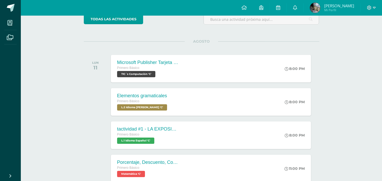
scroll to position [50, 0]
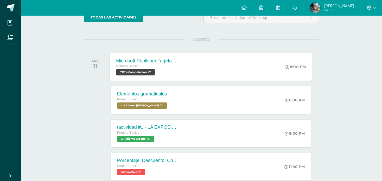
click at [199, 67] on div "Microsoft Publisher Tarjeta de invitación Primero Básico TIC´s Computación 'C' …" at bounding box center [211, 67] width 202 height 28
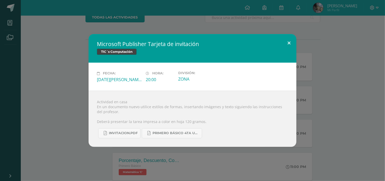
click at [291, 40] on button at bounding box center [289, 43] width 15 height 18
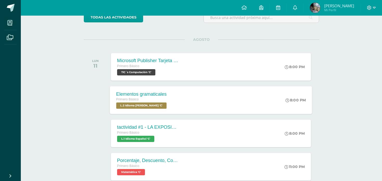
click at [228, 108] on div "Elementos gramaticales Primero Básico L.2 Idioma [PERSON_NAME] 'C' 8:00 PM Elem…" at bounding box center [211, 100] width 202 height 28
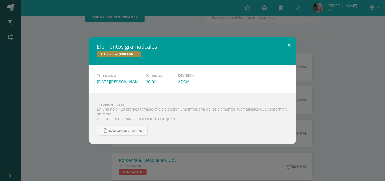
click at [288, 46] on button at bounding box center [289, 46] width 15 height 18
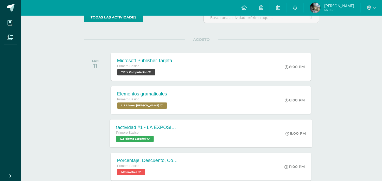
click at [213, 141] on div "tactividad #1 - LA EXPOSICIÓN ORAL Primero Básico L.1 Idioma Español 'C' 8:00 P…" at bounding box center [211, 133] width 202 height 28
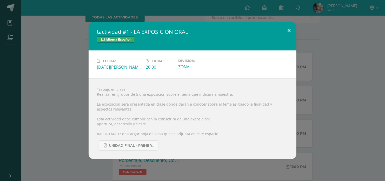
click at [291, 27] on button at bounding box center [289, 31] width 15 height 18
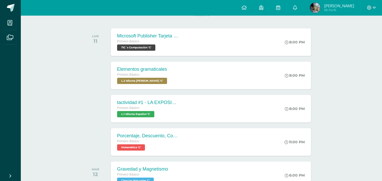
scroll to position [72, 0]
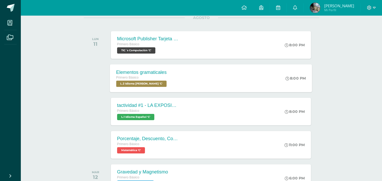
click at [260, 89] on div "Elementos gramaticales Primero Básico L.2 Idioma [PERSON_NAME] 'C' 8:00 PM Elem…" at bounding box center [211, 78] width 202 height 28
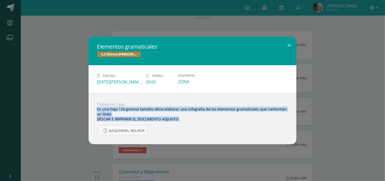
drag, startPoint x: 149, startPoint y: 131, endPoint x: 184, endPoint y: 115, distance: 38.3
click at [184, 115] on div "Trabajo en casa: En una hoja 120 gramos tamaño oficio elaborar una infografía d…" at bounding box center [193, 118] width 208 height 51
click at [223, 117] on div "Trabajo en casa: En una hoja 120 gramos tamaño oficio elaborar una infografía d…" at bounding box center [193, 118] width 208 height 51
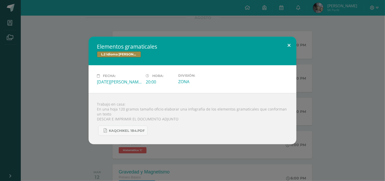
click at [289, 46] on button at bounding box center [289, 46] width 15 height 18
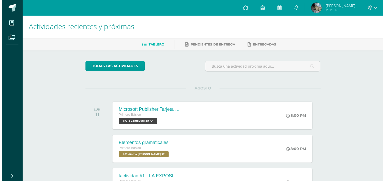
scroll to position [0, 0]
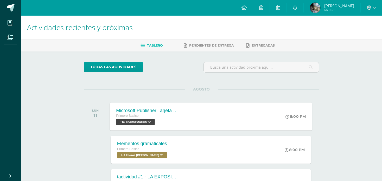
click at [233, 118] on div "Microsoft Publisher Tarjeta de invitación Primero Básico TIC´s Computación 'C' …" at bounding box center [211, 116] width 202 height 28
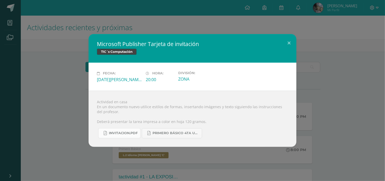
click at [139, 132] on link "INVITACION.pdf" at bounding box center [119, 133] width 42 height 10
click at [118, 133] on span "INVITACION.pdf" at bounding box center [123, 133] width 29 height 4
